Goal: Task Accomplishment & Management: Complete application form

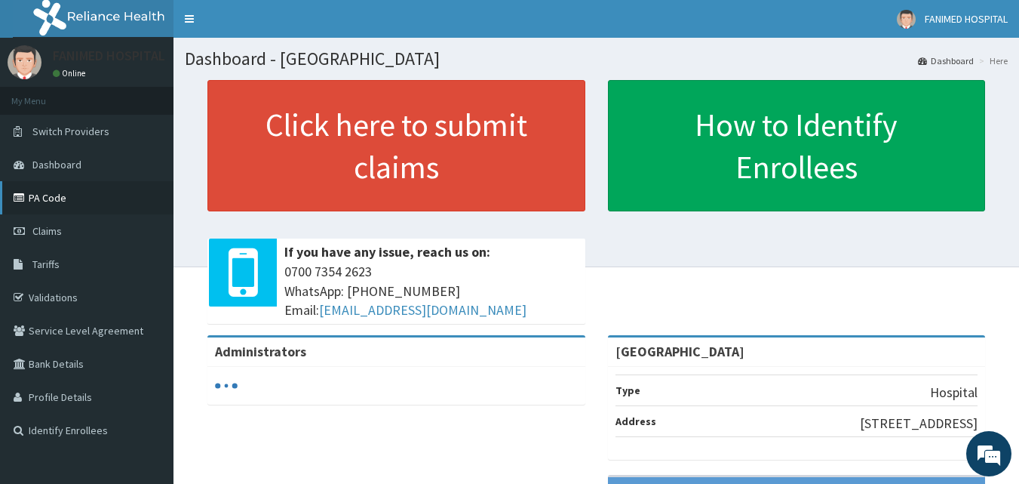
click at [54, 190] on link "PA Code" at bounding box center [87, 197] width 174 height 33
click at [47, 193] on link "PA Code" at bounding box center [87, 197] width 174 height 33
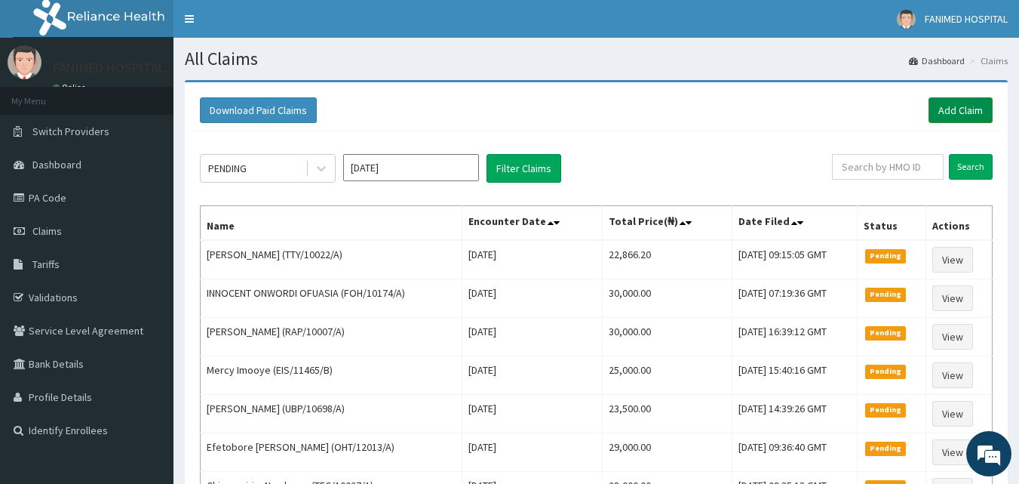
click at [972, 114] on link "Add Claim" at bounding box center [961, 110] width 64 height 26
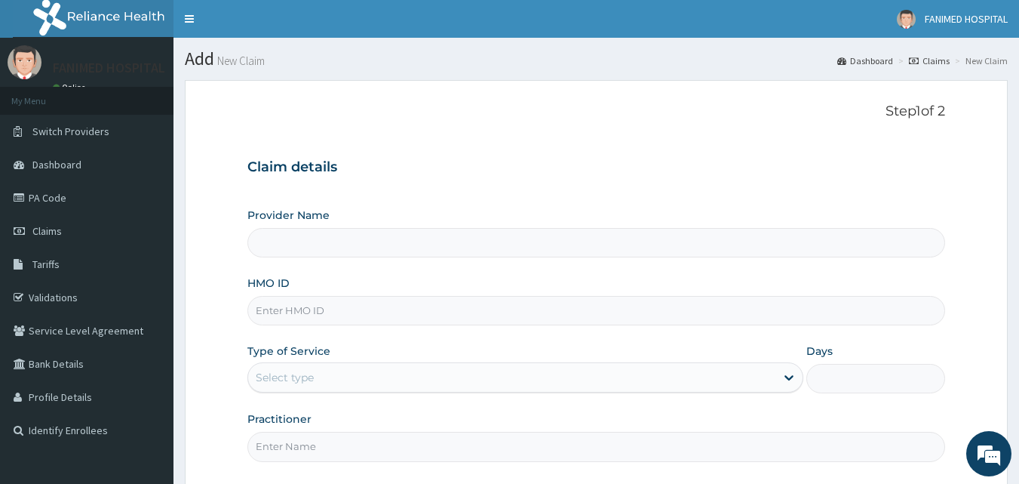
type input "[GEOGRAPHIC_DATA]"
click at [430, 312] on input "HMO ID" at bounding box center [596, 310] width 699 height 29
paste input "PNG/10126/A"
type input "PNG/10126/A"
click at [437, 385] on div "Select type" at bounding box center [511, 377] width 527 height 24
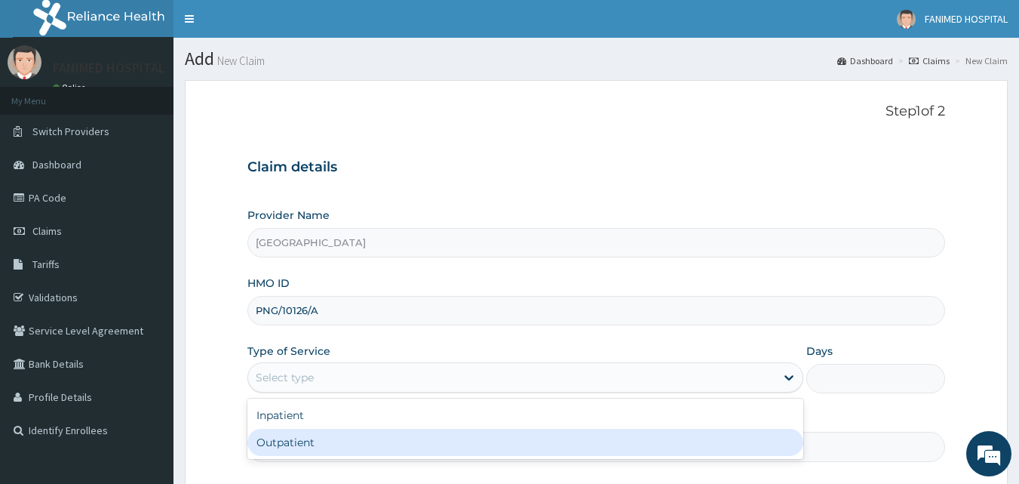
click at [435, 438] on div "Outpatient" at bounding box center [525, 441] width 556 height 27
type input "1"
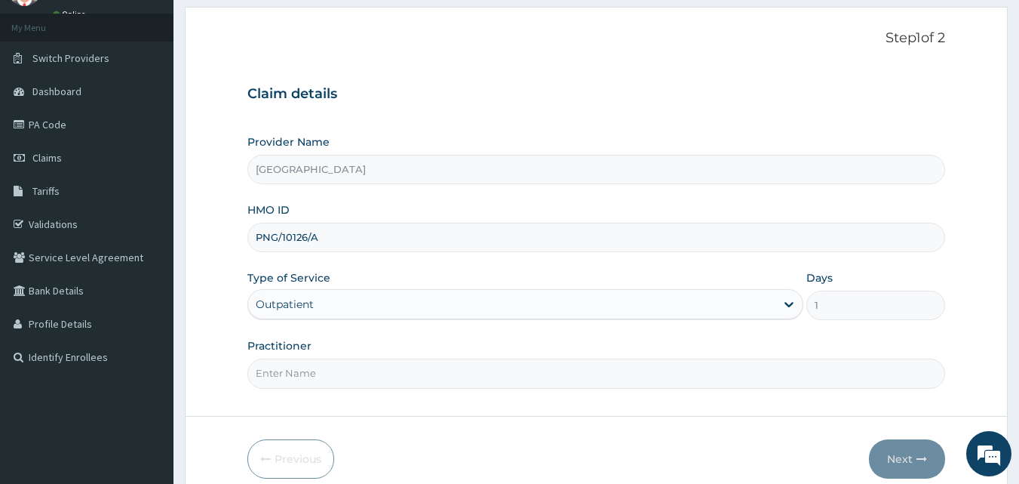
scroll to position [141, 0]
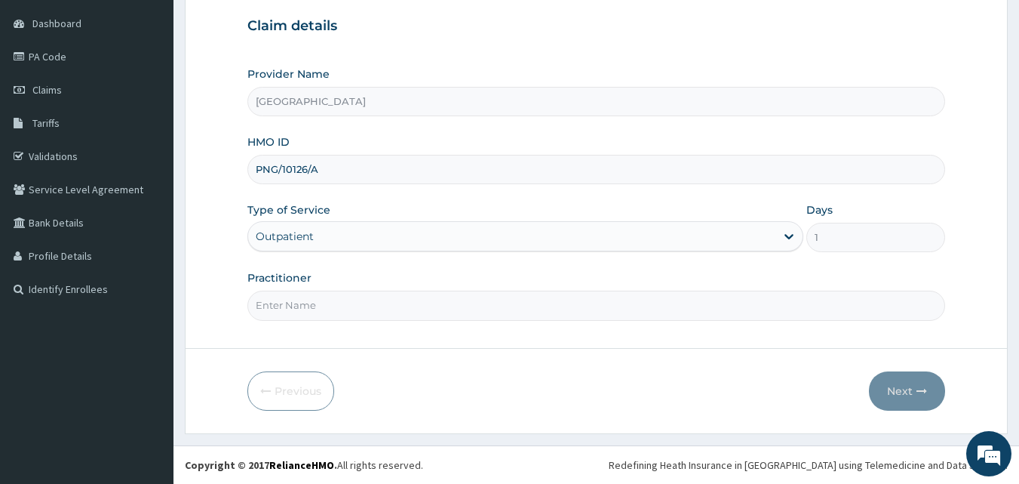
click at [579, 309] on input "Practitioner" at bounding box center [596, 304] width 699 height 29
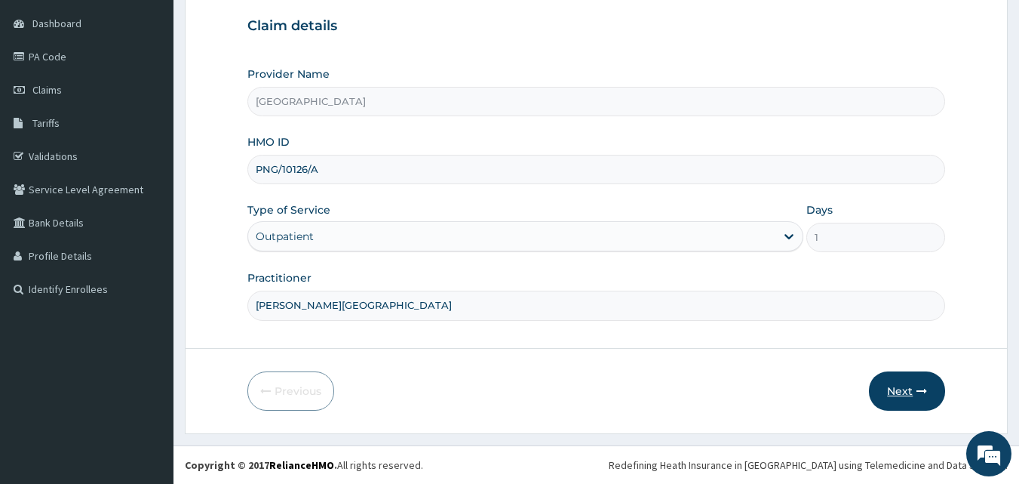
type input "DR. ODUNOWO"
click at [904, 388] on button "Next" at bounding box center [907, 390] width 76 height 39
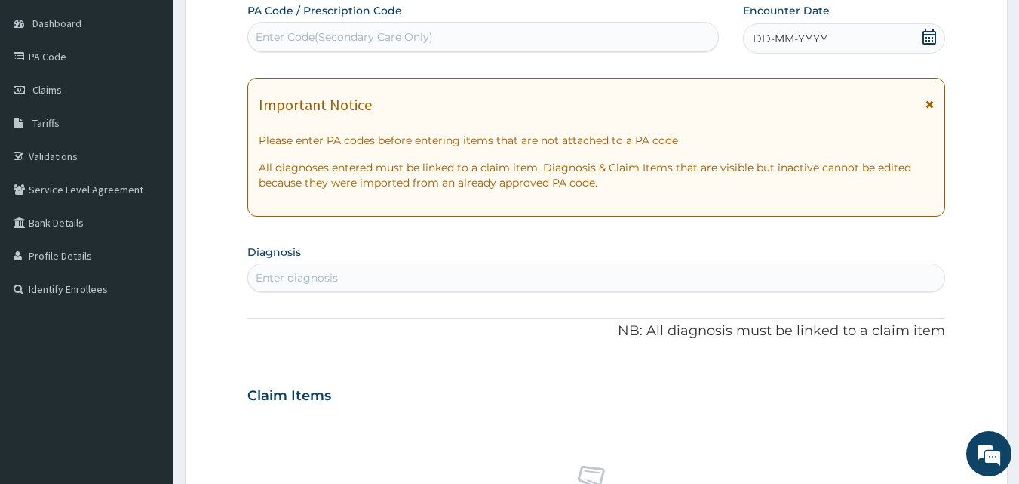
click at [462, 35] on div "Enter Code(Secondary Care Only)" at bounding box center [483, 37] width 471 height 24
paste input "PA/CF98BF"
type input "PA/CF98BF"
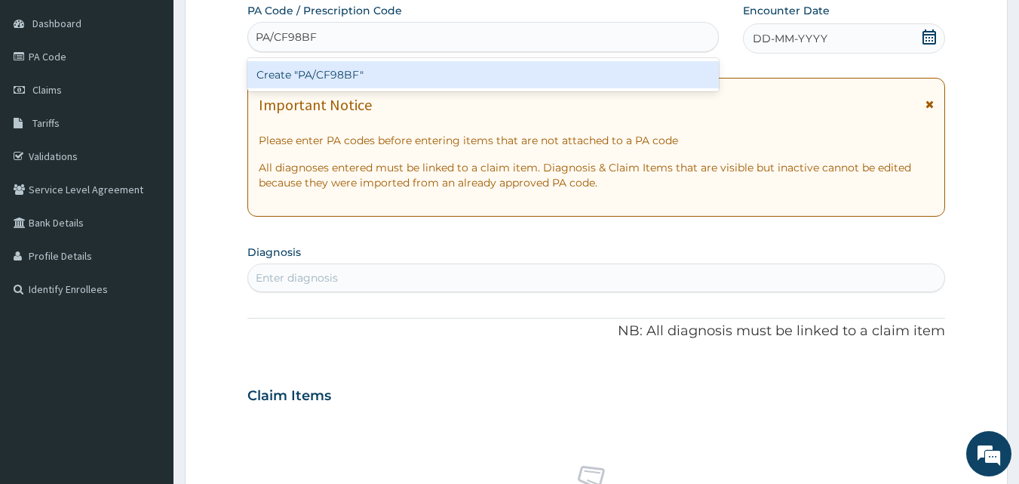
click at [475, 77] on div "Create "PA/CF98BF"" at bounding box center [483, 74] width 472 height 27
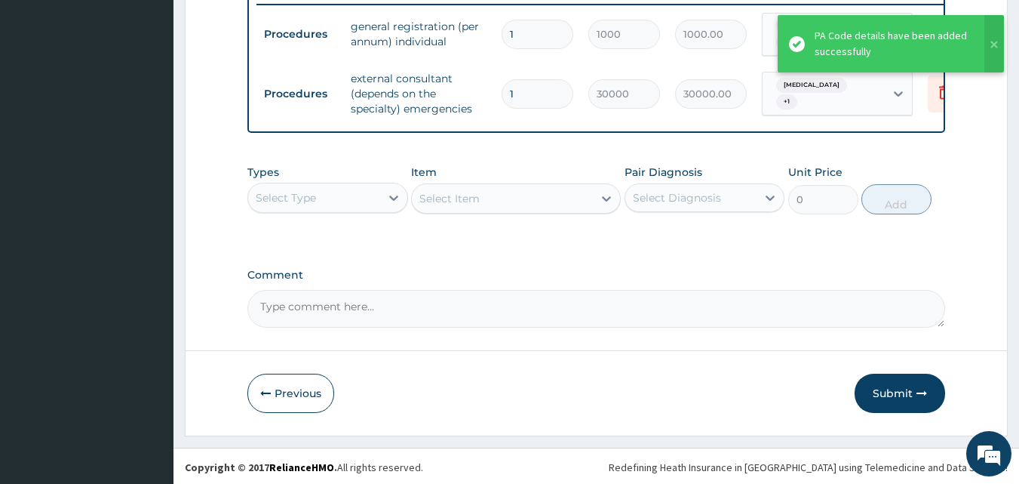
scroll to position [604, 0]
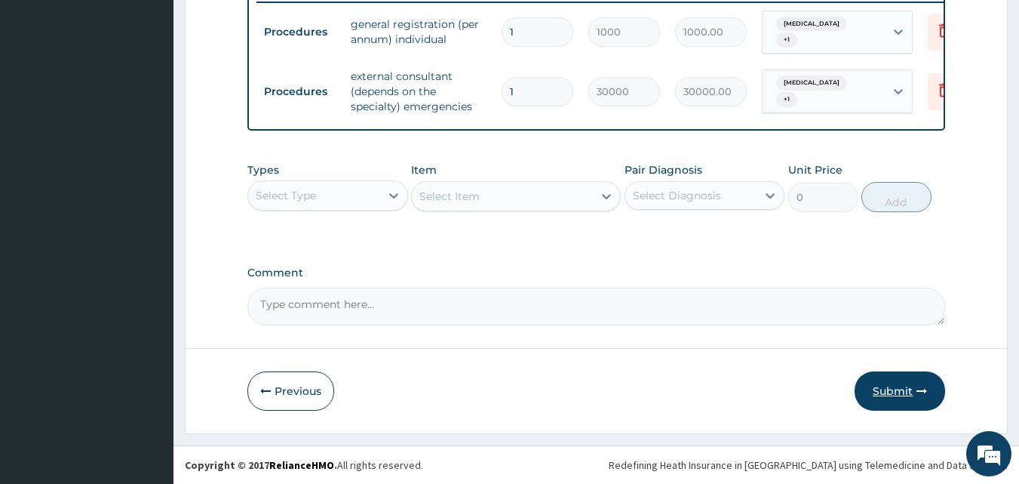
click at [906, 391] on button "Submit" at bounding box center [900, 390] width 91 height 39
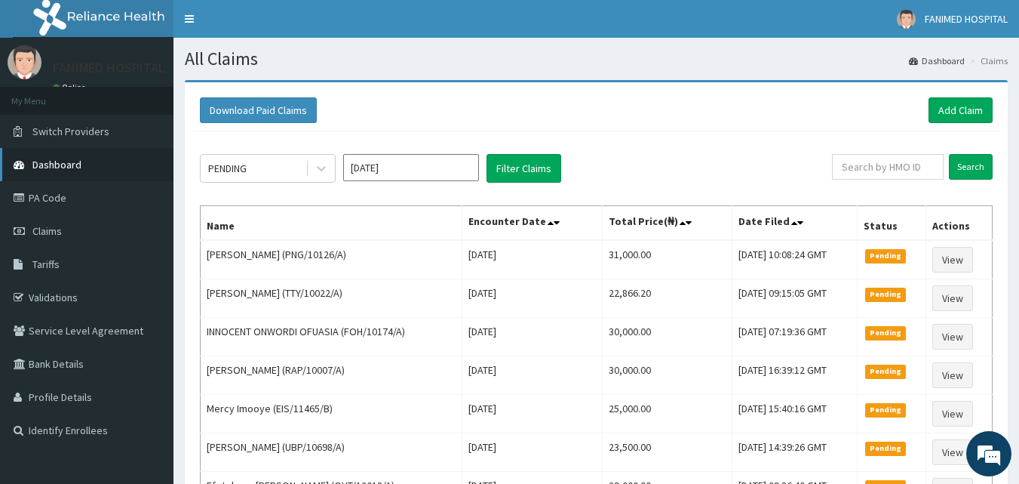
click at [47, 164] on span "Dashboard" at bounding box center [56, 165] width 49 height 14
